Goal: Task Accomplishment & Management: Use online tool/utility

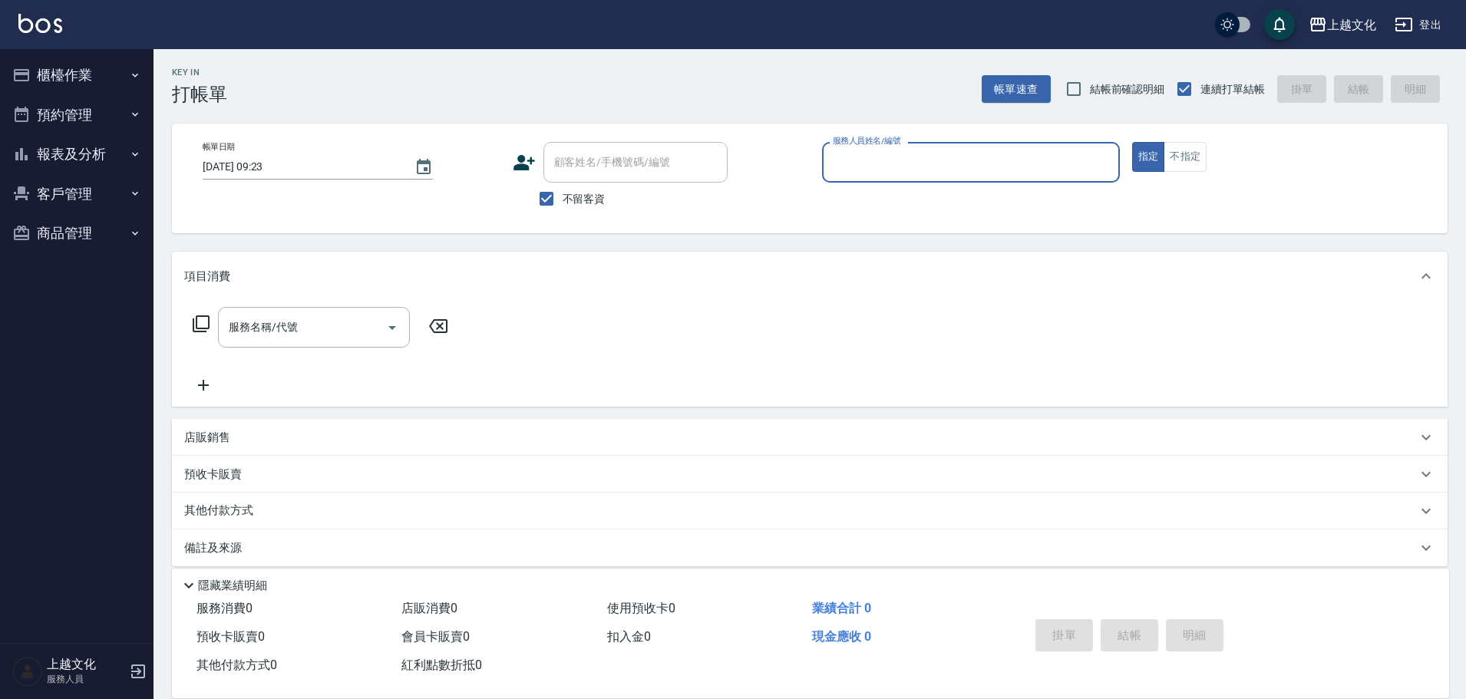
click at [58, 78] on button "櫃檯作業" at bounding box center [76, 75] width 141 height 40
click at [59, 84] on button "櫃檯作業" at bounding box center [76, 75] width 141 height 40
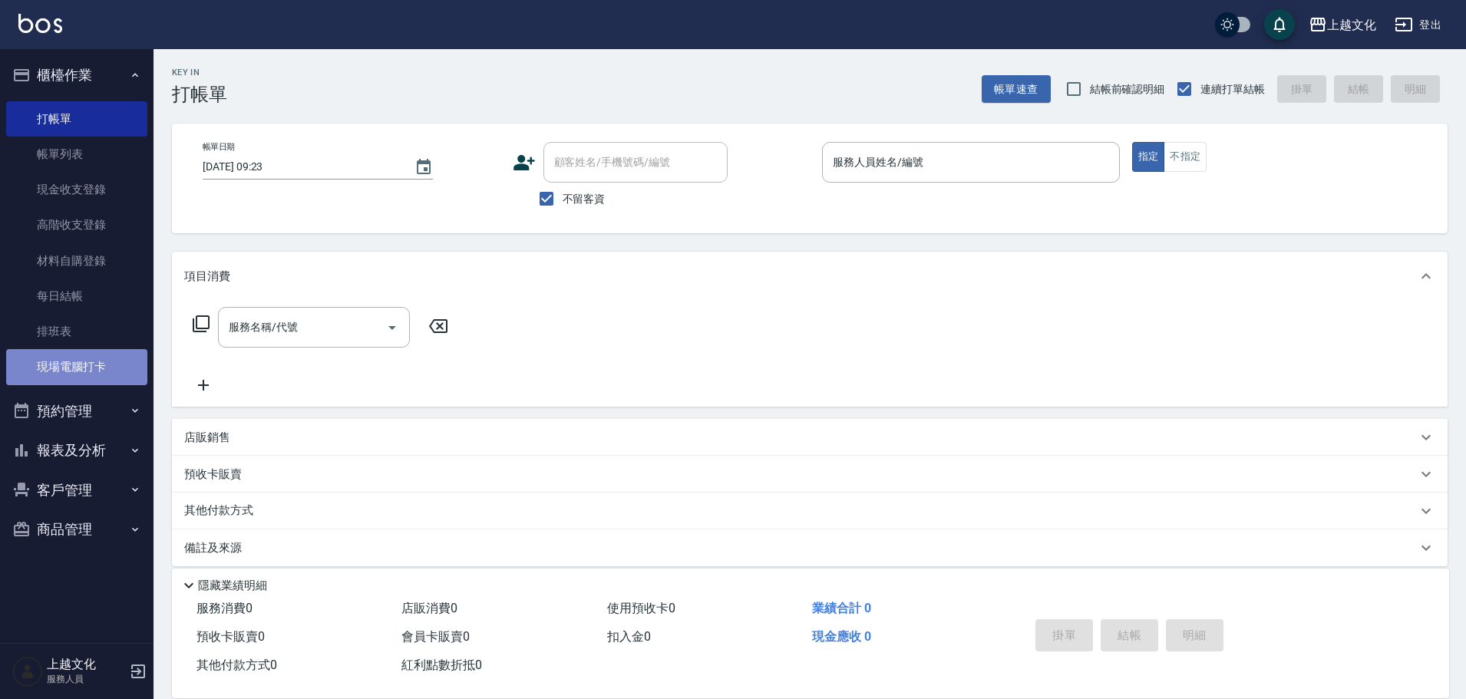
click at [75, 370] on link "現場電腦打卡" at bounding box center [76, 366] width 141 height 35
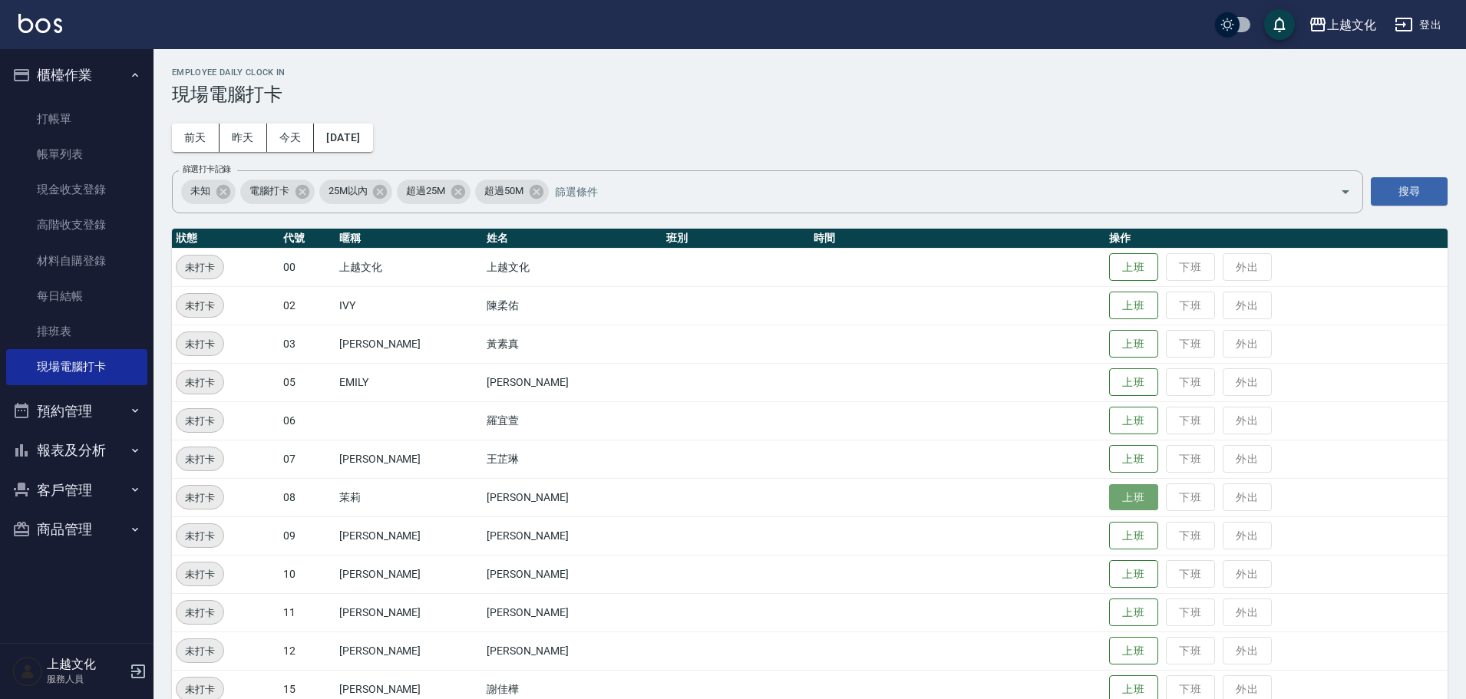
click at [1123, 503] on button "上班" at bounding box center [1133, 497] width 49 height 27
click at [1109, 347] on button "上班" at bounding box center [1133, 344] width 49 height 27
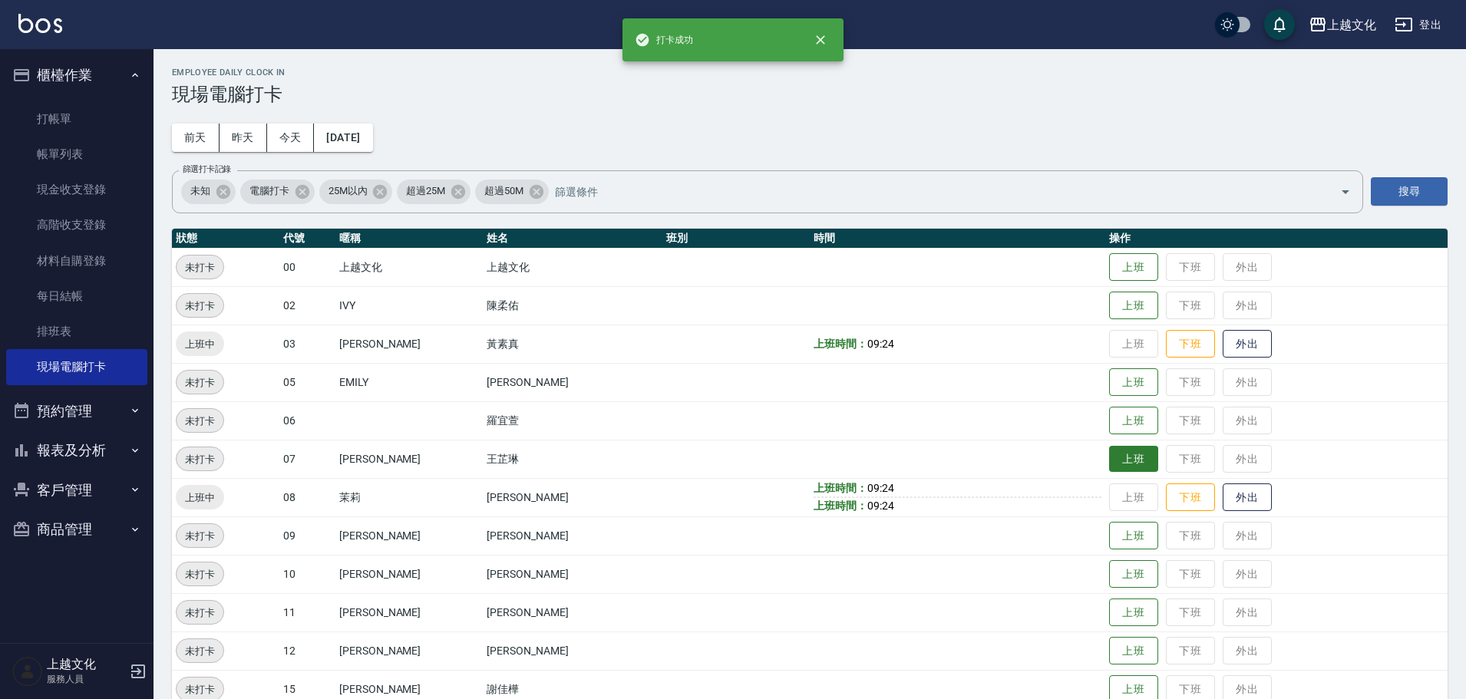
click at [1126, 449] on button "上班" at bounding box center [1133, 459] width 49 height 27
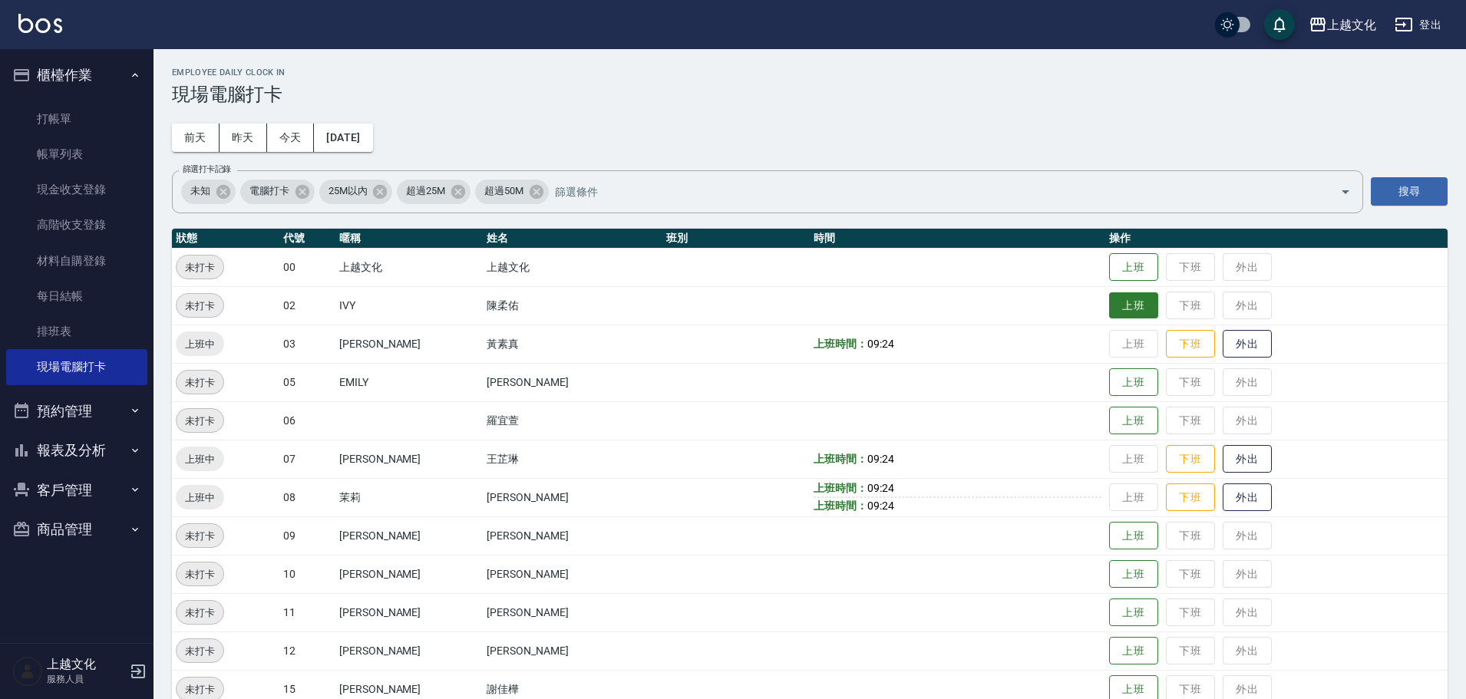
click at [1109, 303] on button "上班" at bounding box center [1133, 305] width 49 height 27
click at [64, 450] on button "報表及分析" at bounding box center [76, 451] width 141 height 40
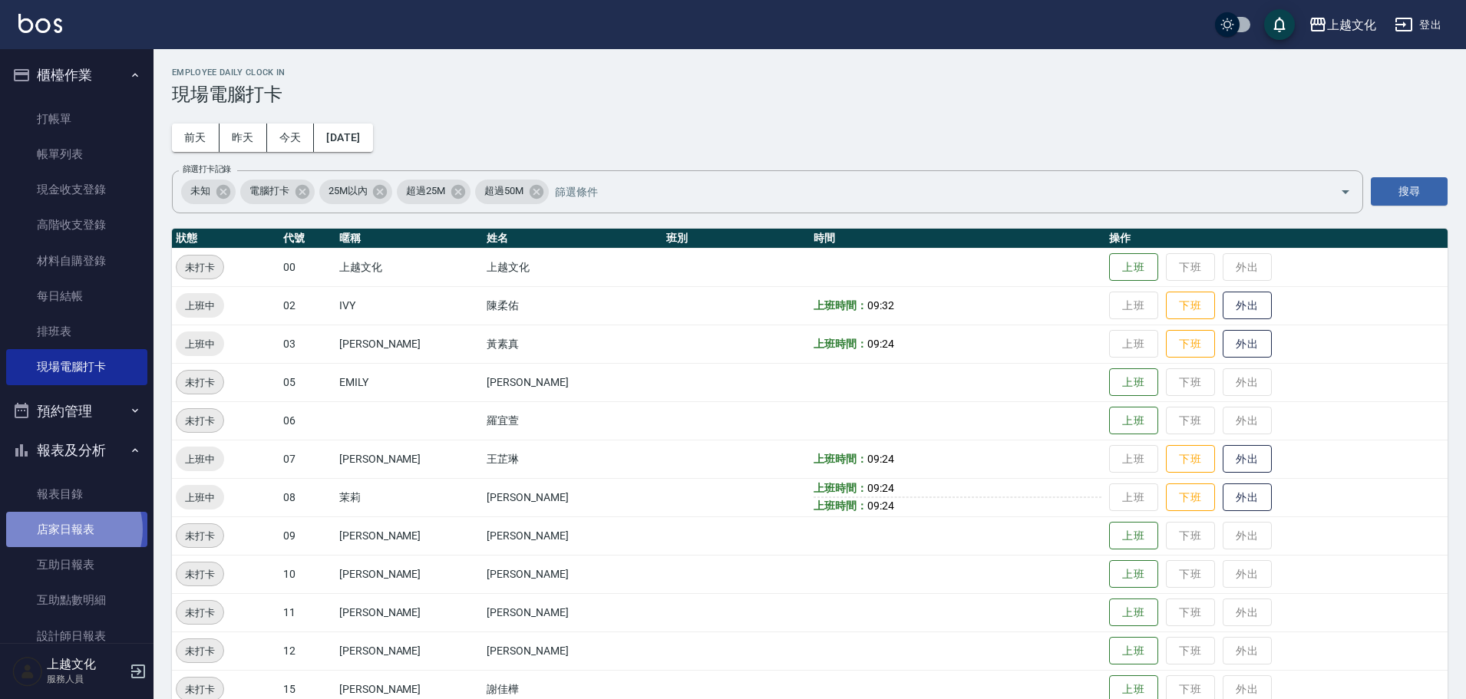
click at [71, 530] on link "店家日報表" at bounding box center [76, 529] width 141 height 35
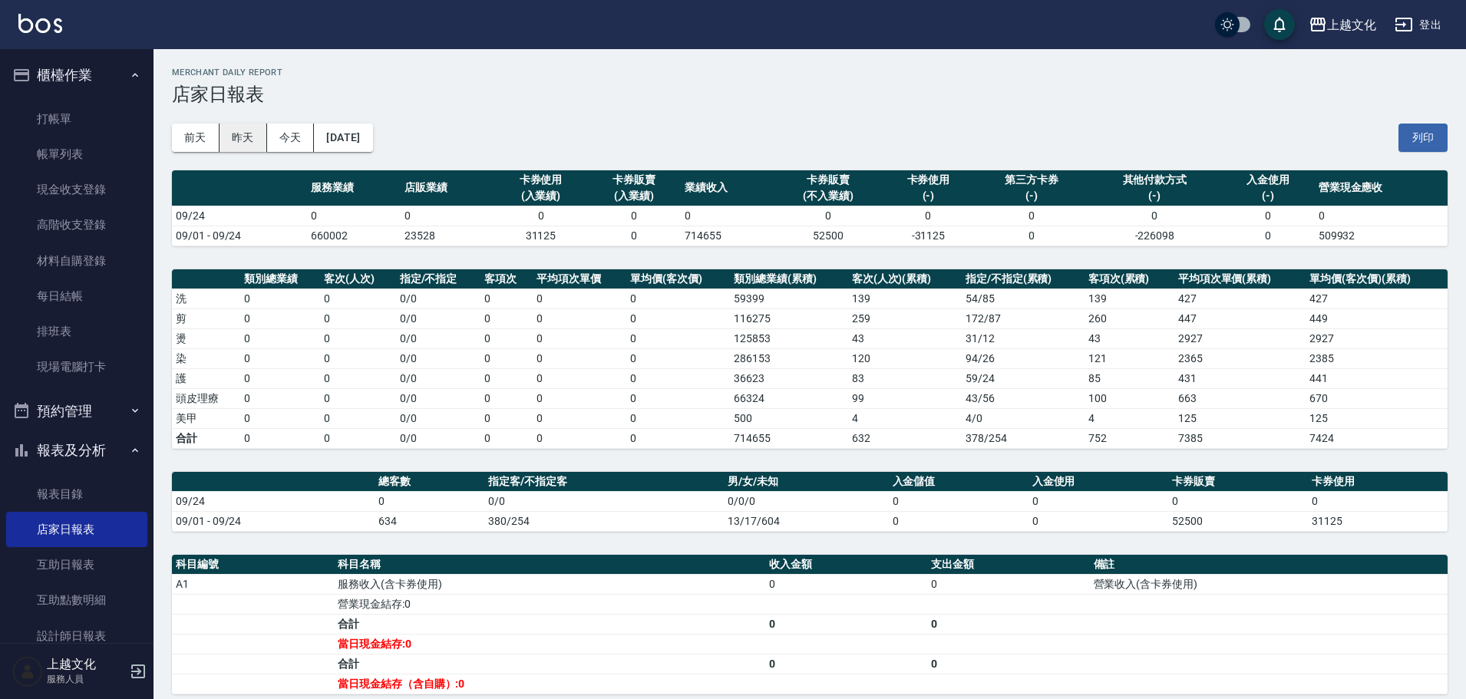
click at [236, 138] on button "昨天" at bounding box center [243, 138] width 48 height 28
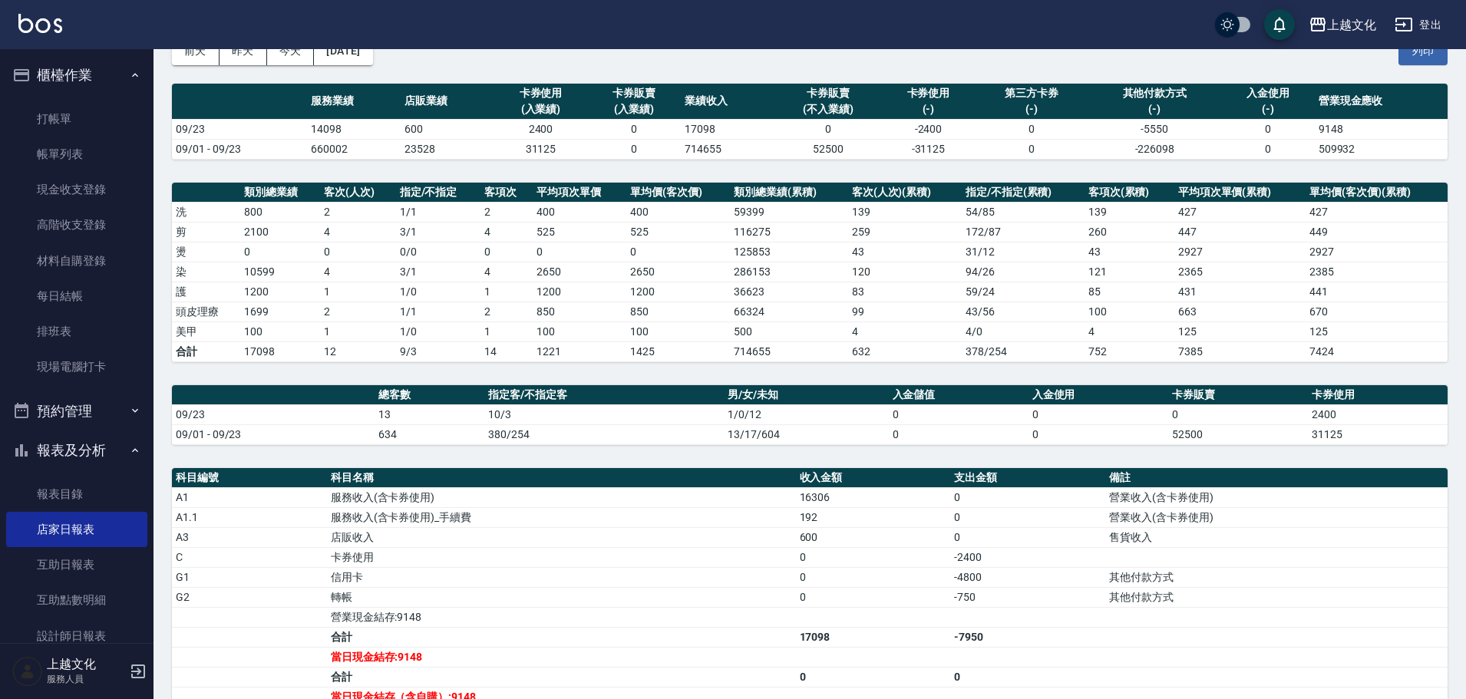
scroll to position [276, 0]
